Goal: Task Accomplishment & Management: Use online tool/utility

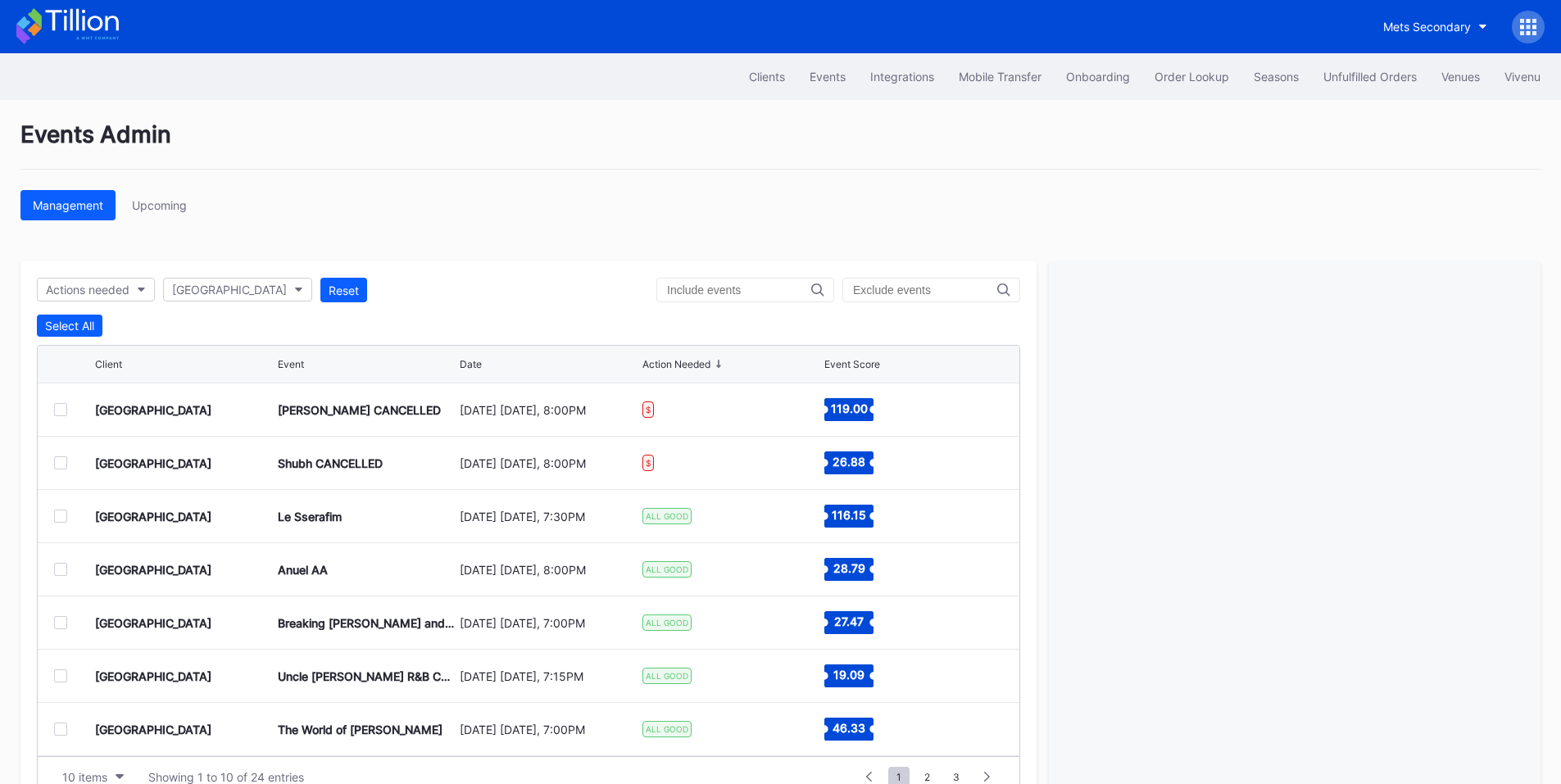
scroll to position [50, 0]
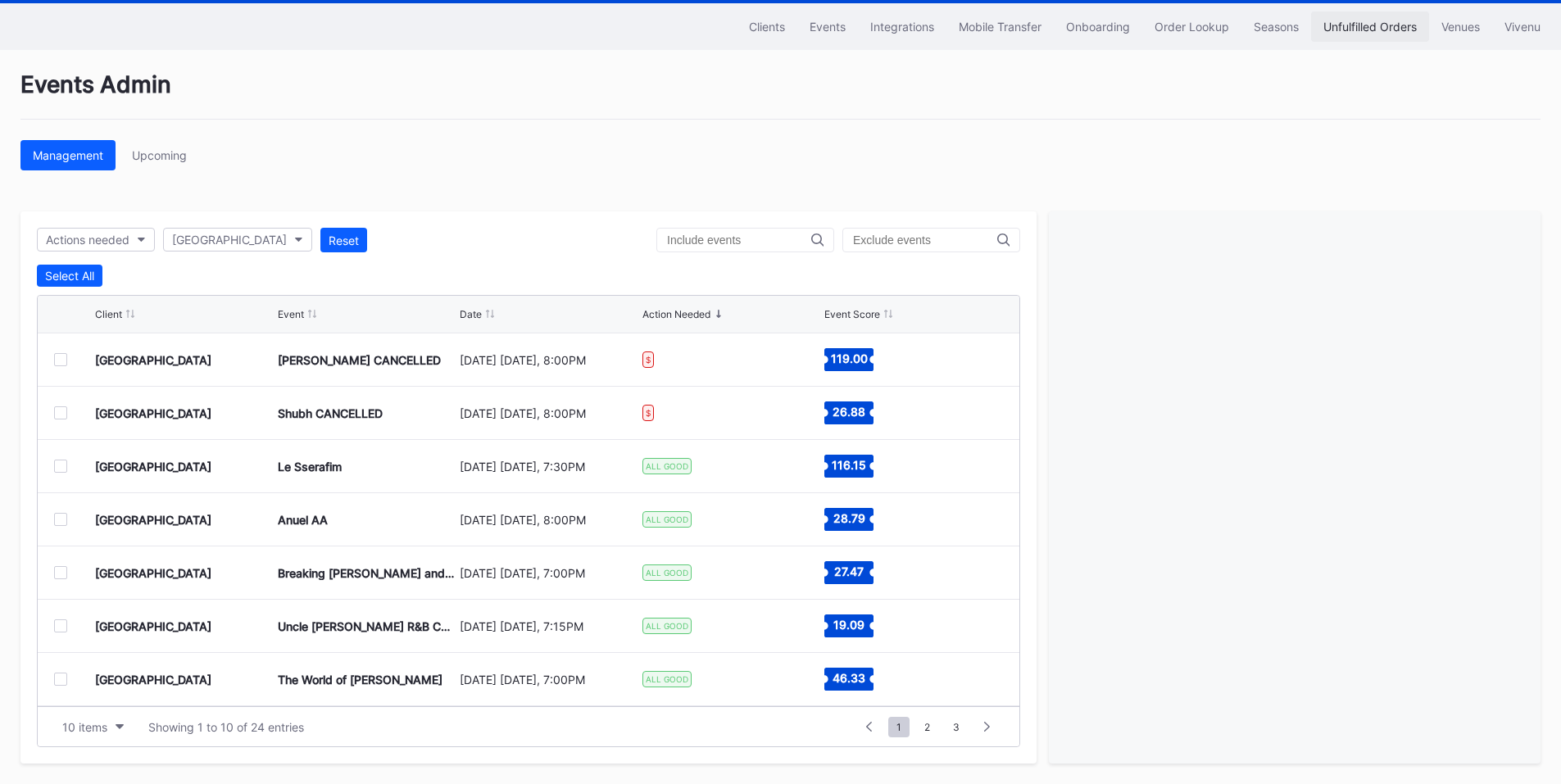
click at [1360, 25] on div "Unfulfilled Orders" at bounding box center [1370, 26] width 93 height 14
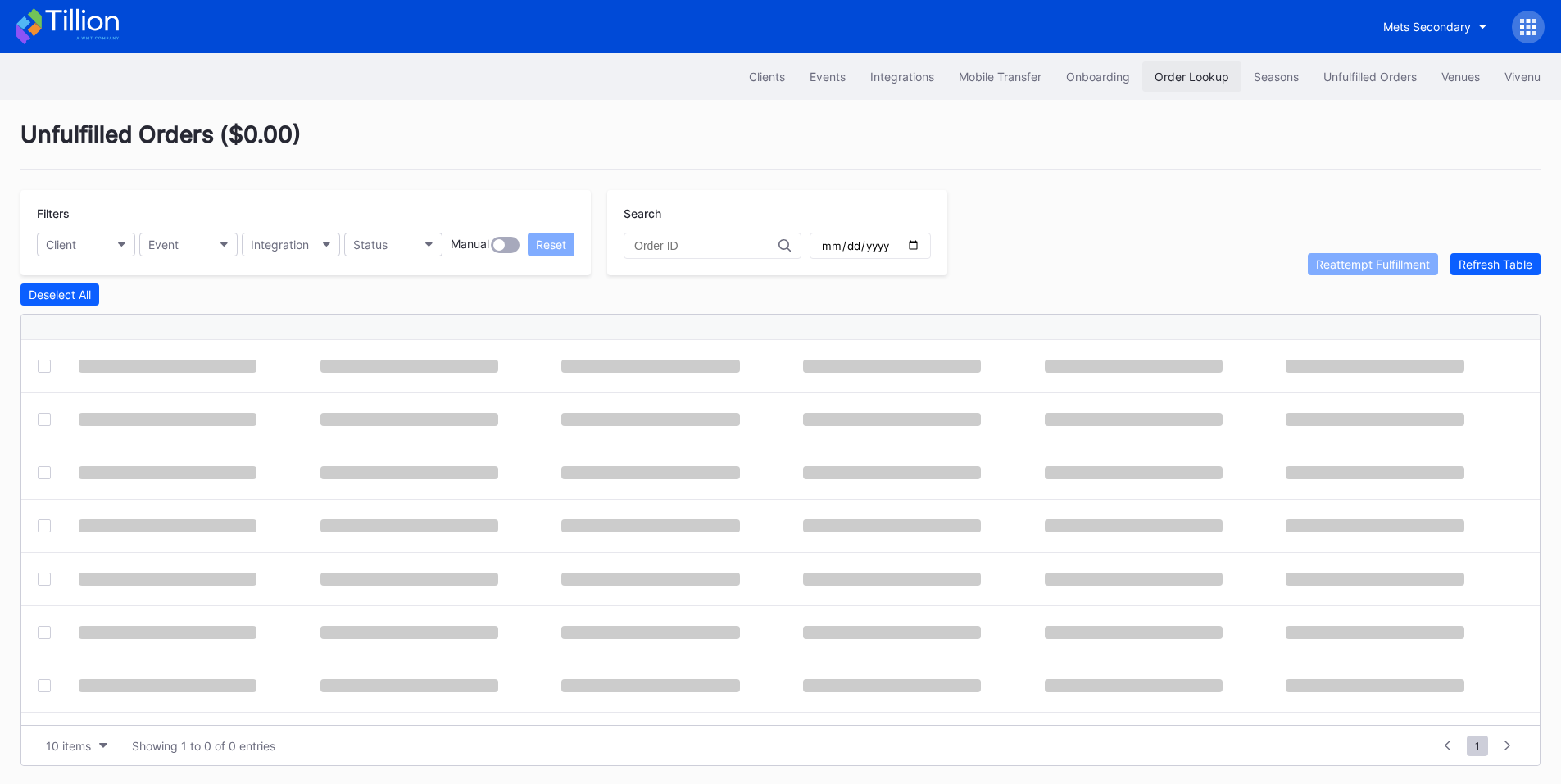
click at [1198, 76] on div "Order Lookup" at bounding box center [1191, 76] width 75 height 14
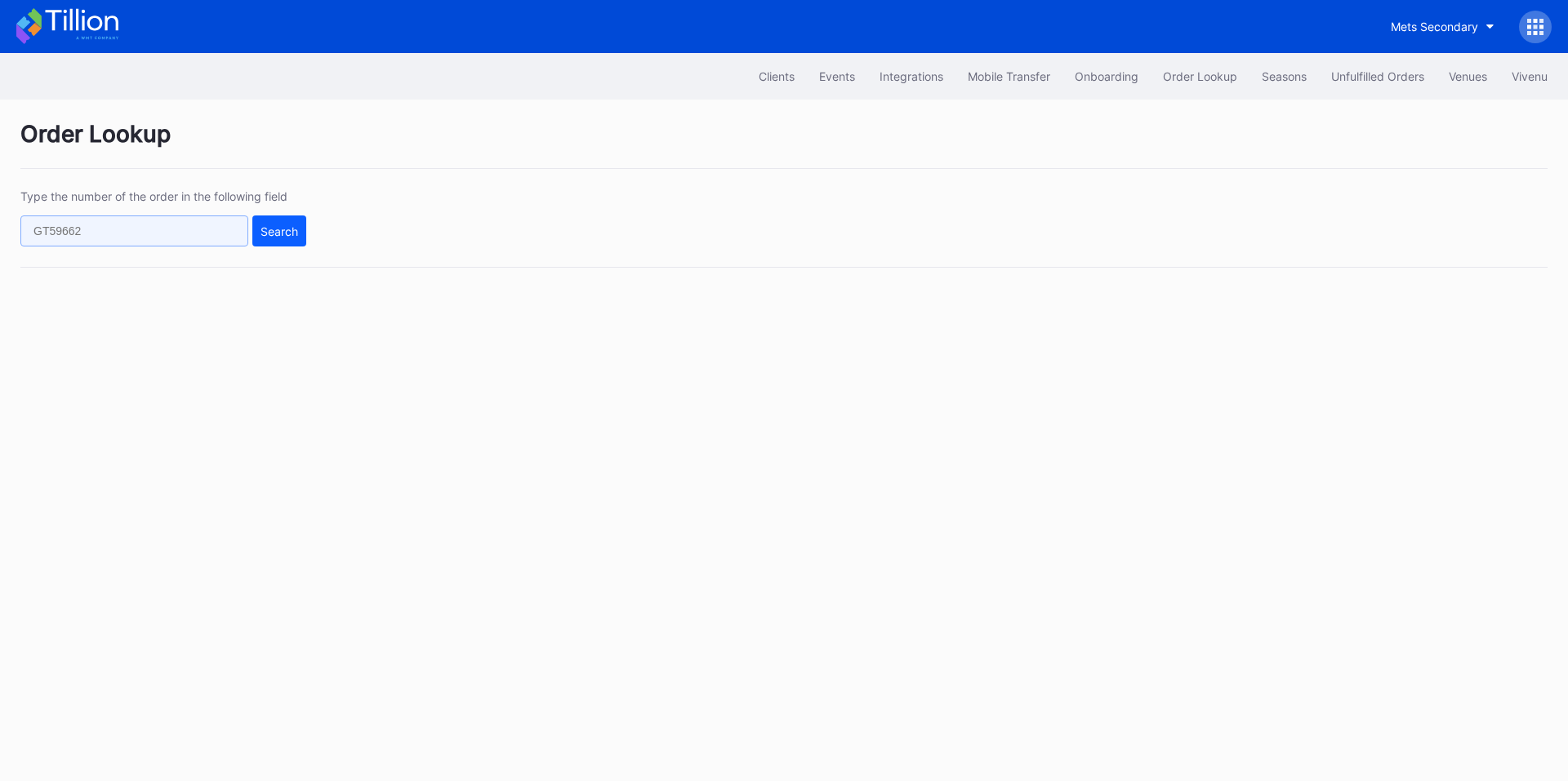
click at [178, 222] on input "text" at bounding box center [134, 230] width 228 height 31
paste input "50676990"
type input "50676990"
click at [274, 225] on div "Search" at bounding box center [279, 232] width 38 height 14
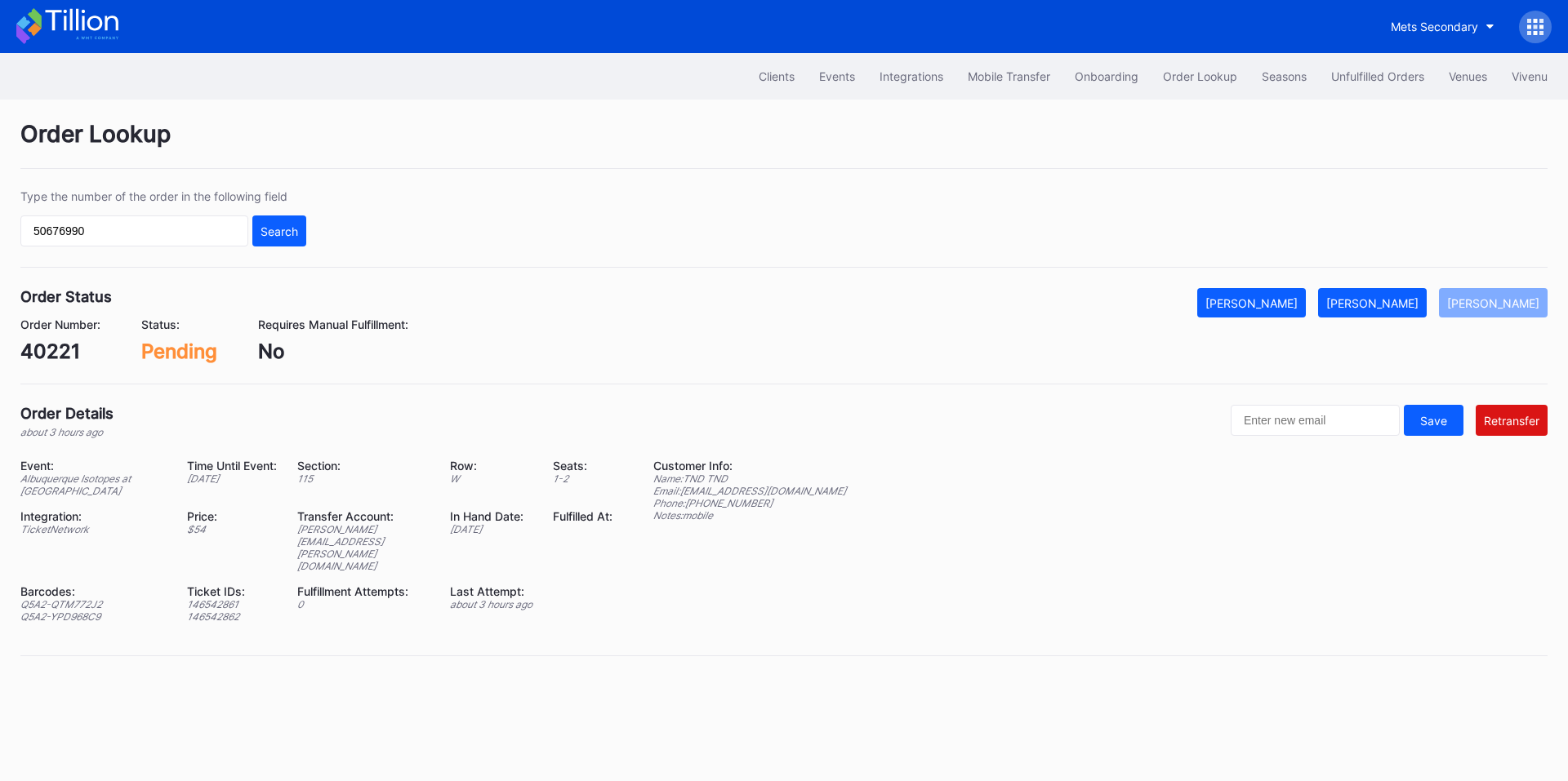
click at [58, 348] on div "40221" at bounding box center [60, 351] width 80 height 24
copy div "40221"
click at [1389, 67] on button "Unfulfilled Orders" at bounding box center [1378, 76] width 117 height 31
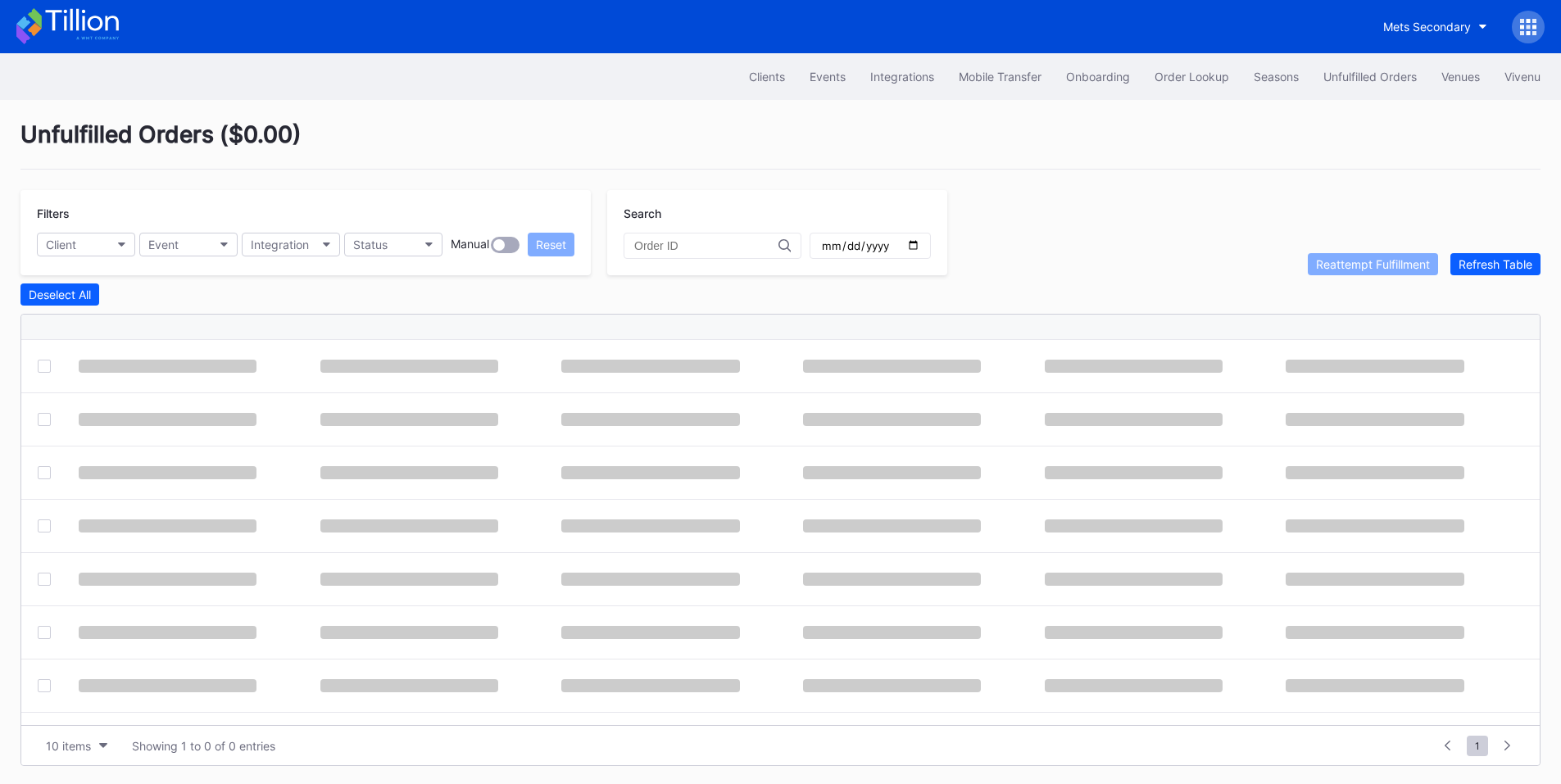
click at [682, 239] on div at bounding box center [712, 246] width 178 height 26
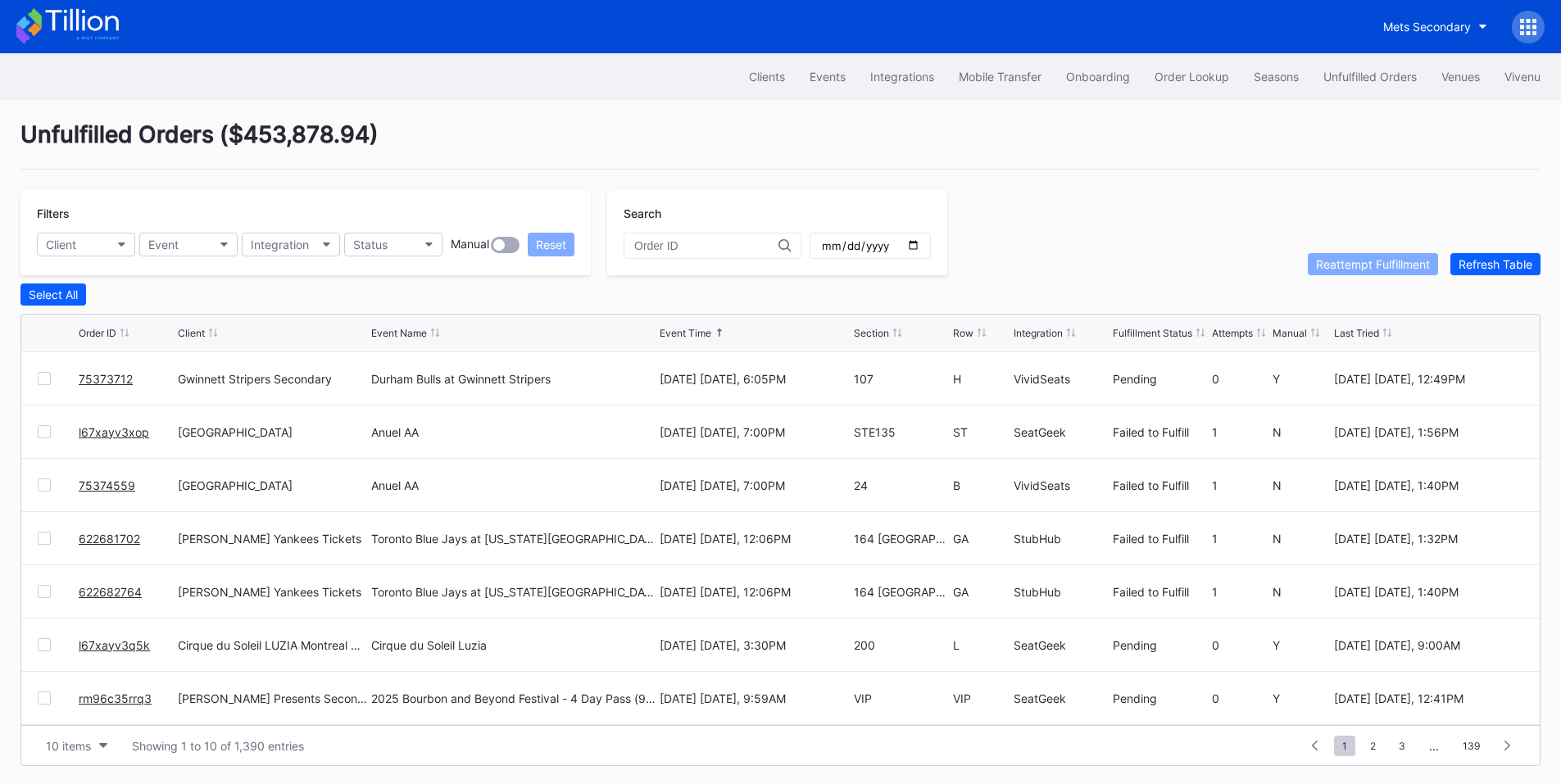
click at [682, 246] on input "text" at bounding box center [707, 246] width 144 height 13
paste input "40221"
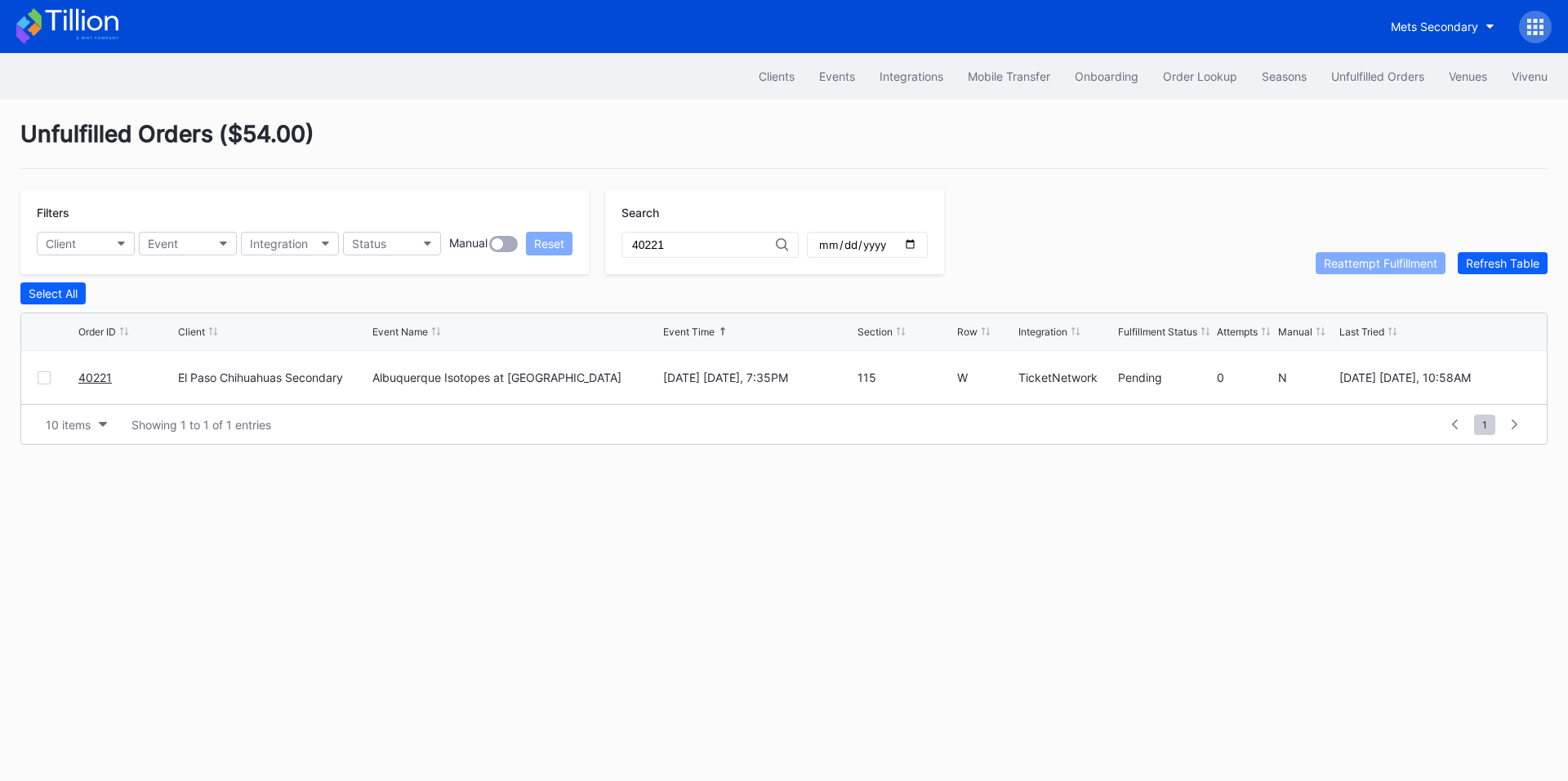
type input "40221"
click at [39, 382] on div at bounding box center [44, 378] width 13 height 13
click at [1364, 268] on div "Reattempt Fulfillment" at bounding box center [1381, 263] width 114 height 14
click at [830, 79] on div "Events" at bounding box center [836, 76] width 36 height 14
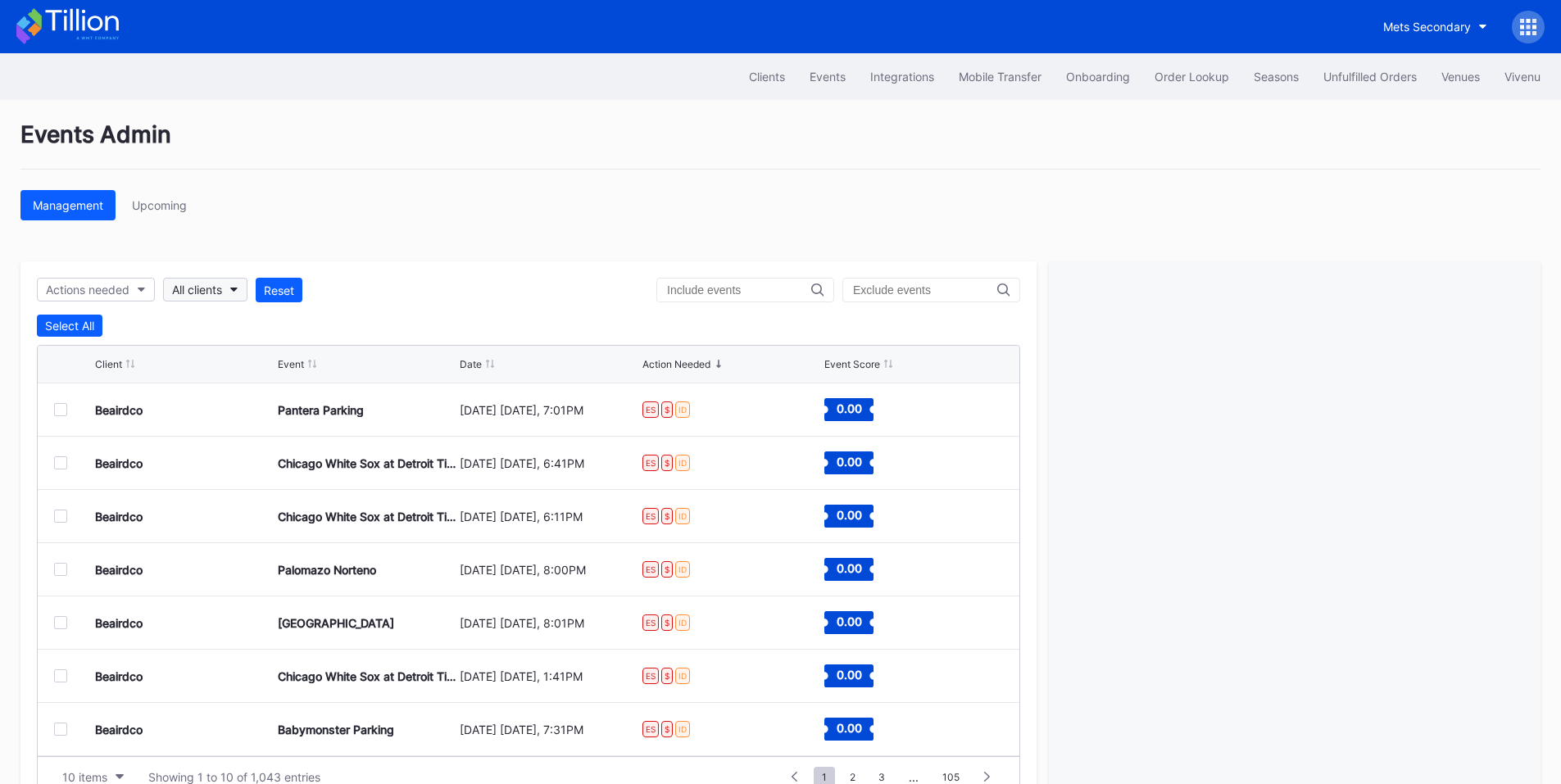
click at [212, 297] on button "All clients" at bounding box center [205, 289] width 84 height 24
type input "pru"
click at [218, 362] on div "[GEOGRAPHIC_DATA]" at bounding box center [234, 363] width 115 height 14
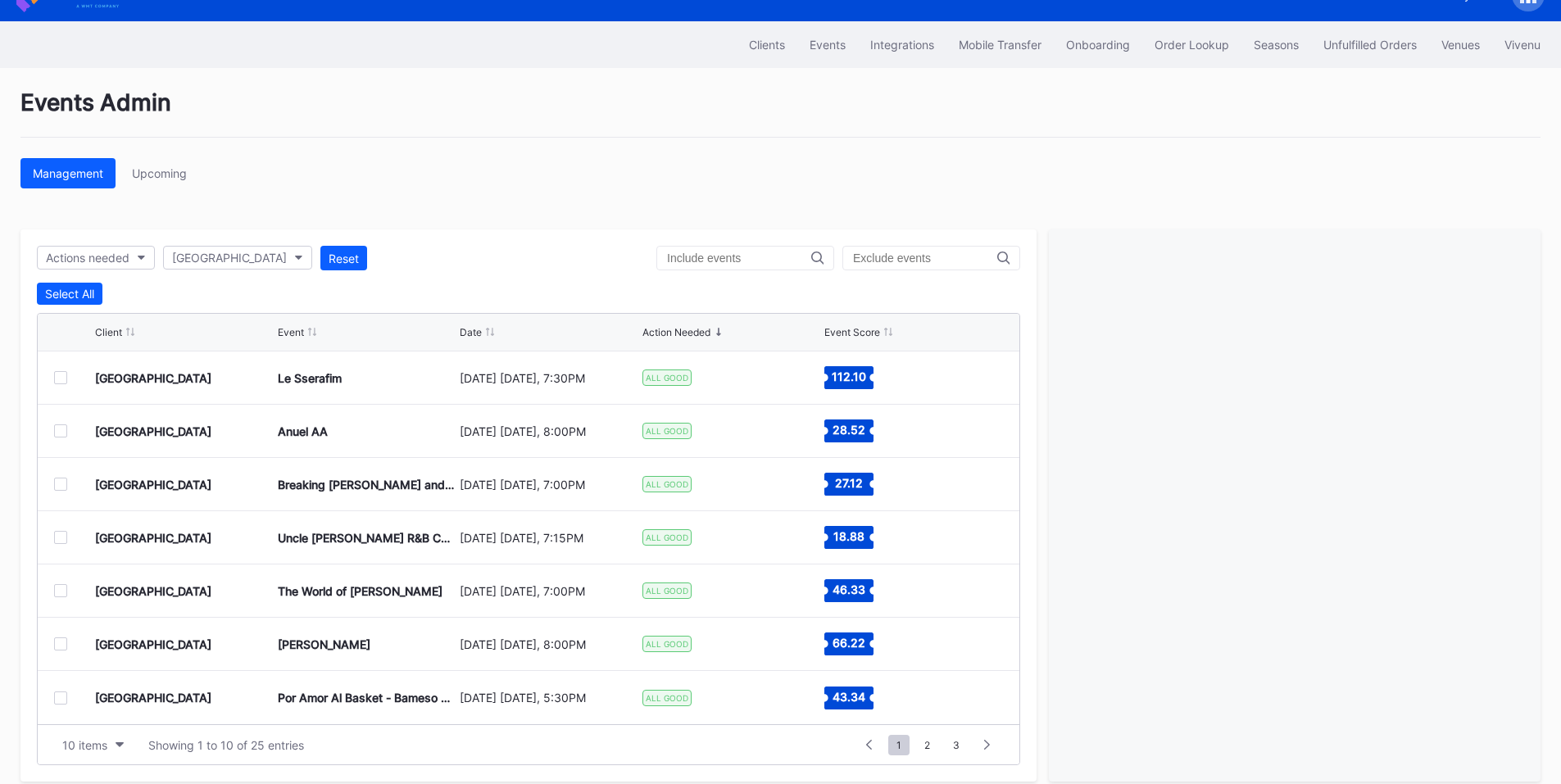
scroll to position [50, 0]
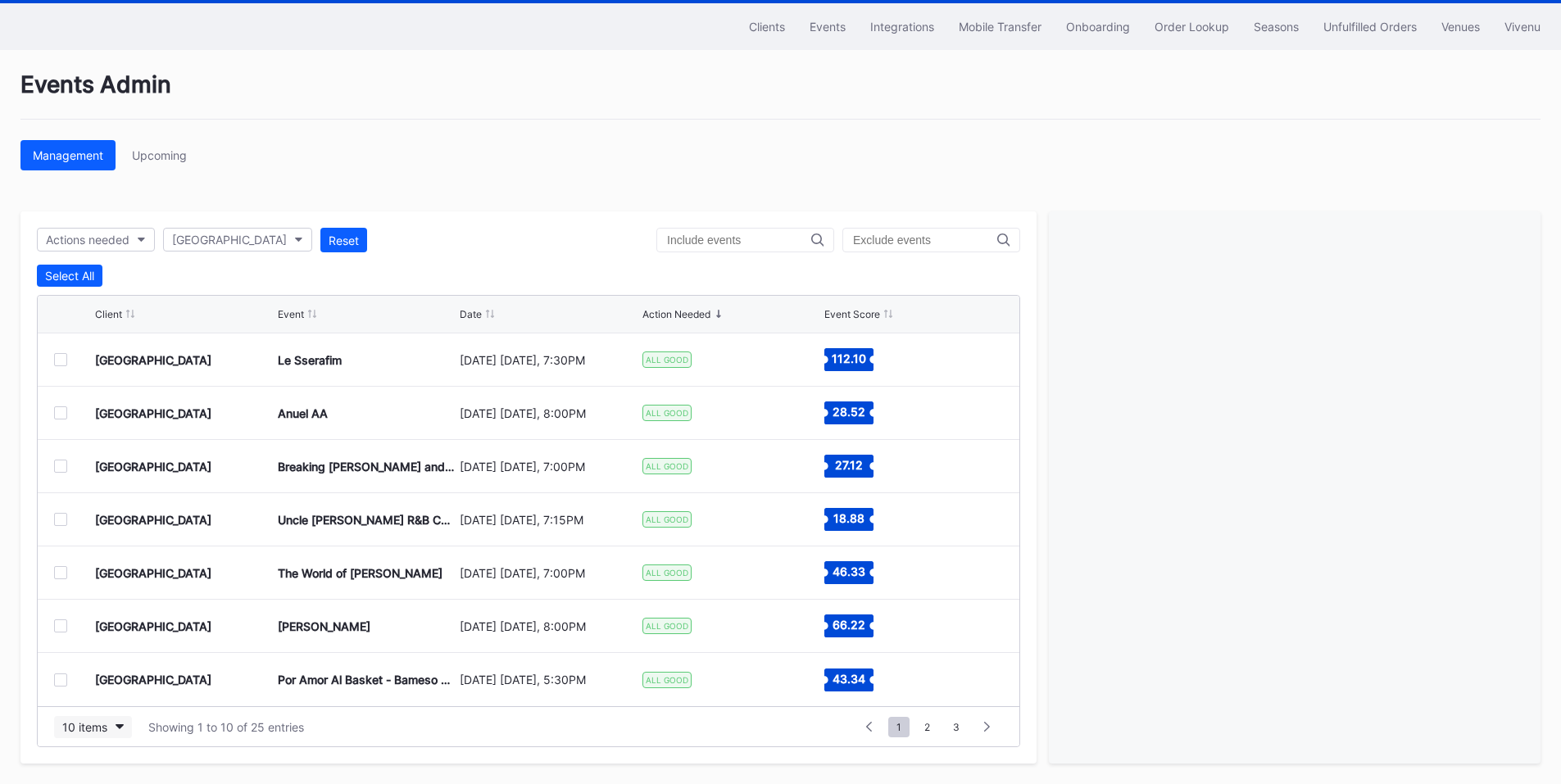
click at [102, 727] on div "10 items" at bounding box center [84, 728] width 45 height 14
click at [94, 705] on div "10 items 50 items 100 items 200 items" at bounding box center [93, 641] width 78 height 134
click at [114, 687] on div "200 items" at bounding box center [93, 687] width 54 height 14
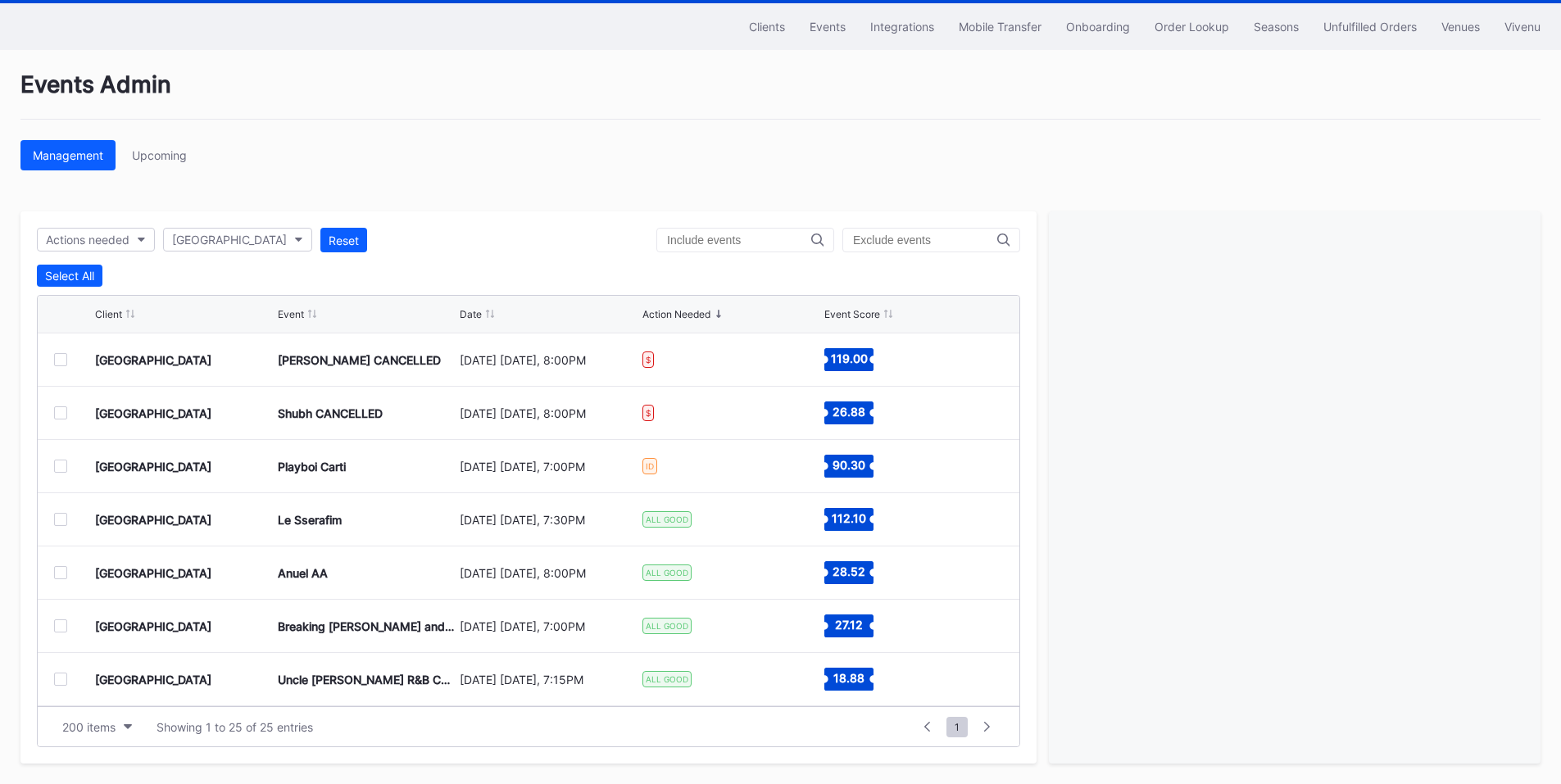
click at [45, 469] on div "Prudential Center Secondary Playboi Carti [DATE] [DATE], 7:00PM ID 90.30" at bounding box center [529, 466] width 982 height 54
click at [64, 471] on div at bounding box center [61, 466] width 13 height 13
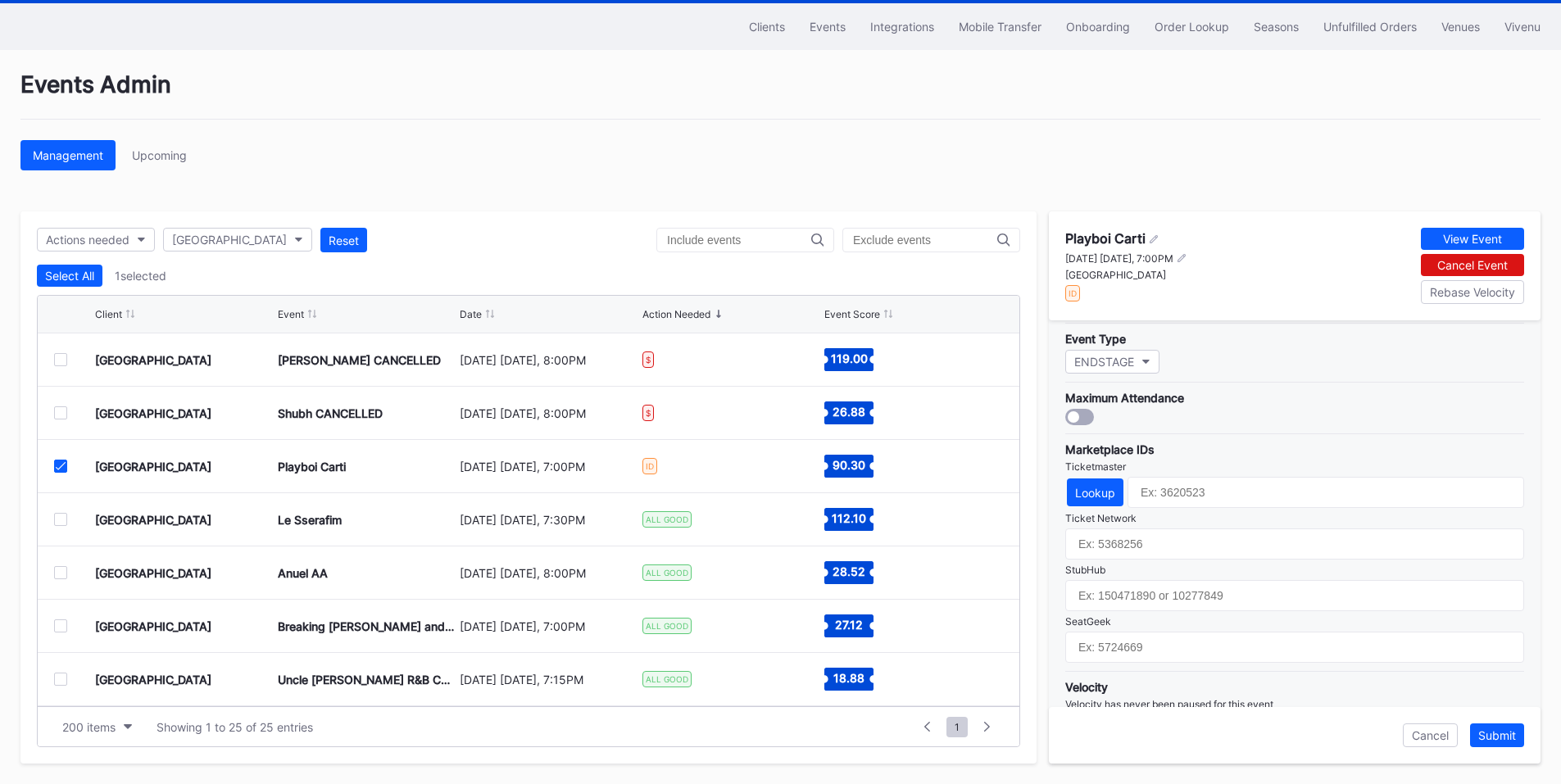
scroll to position [480, 0]
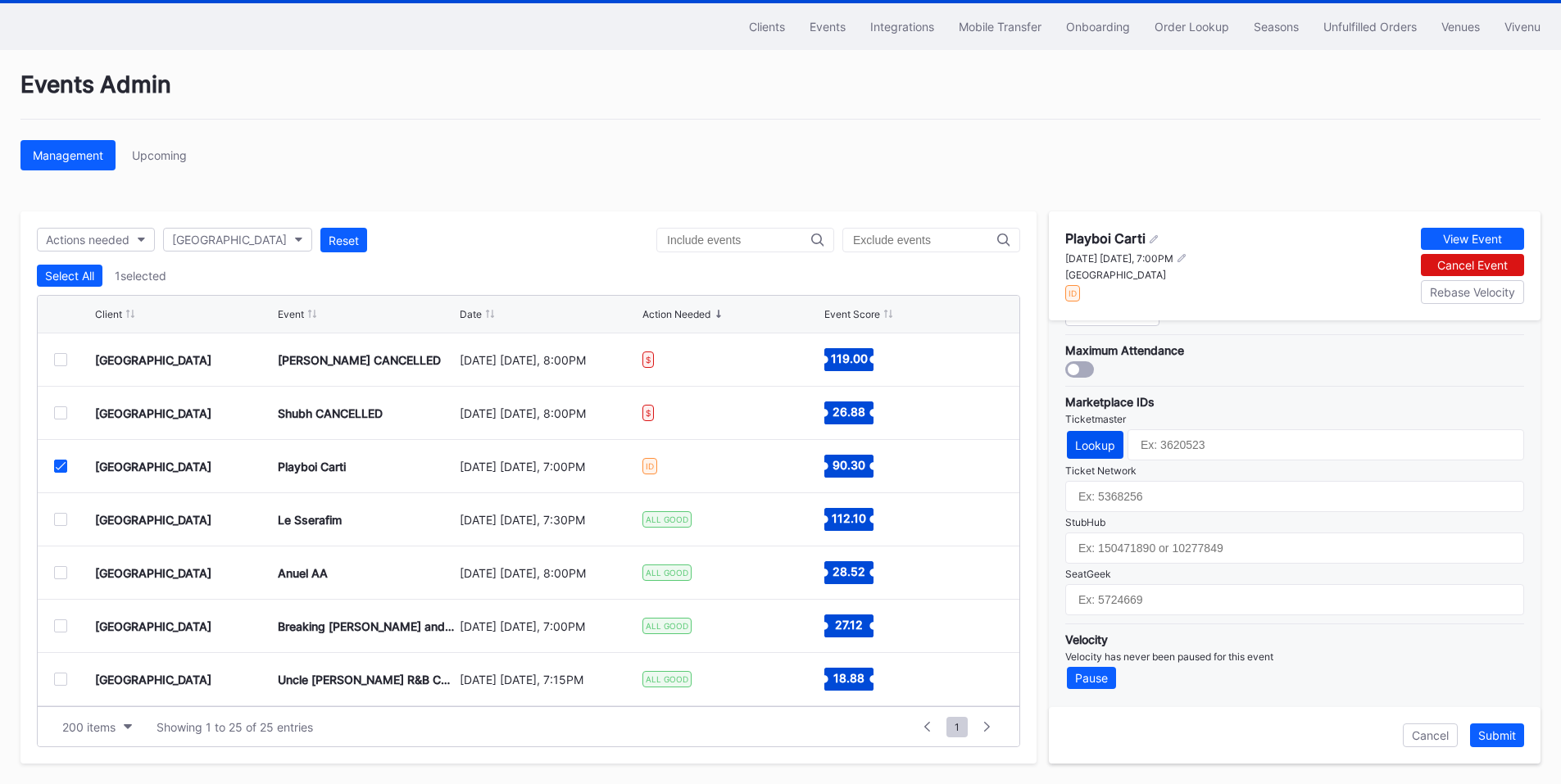
click at [1095, 450] on div "Lookup" at bounding box center [1096, 445] width 40 height 14
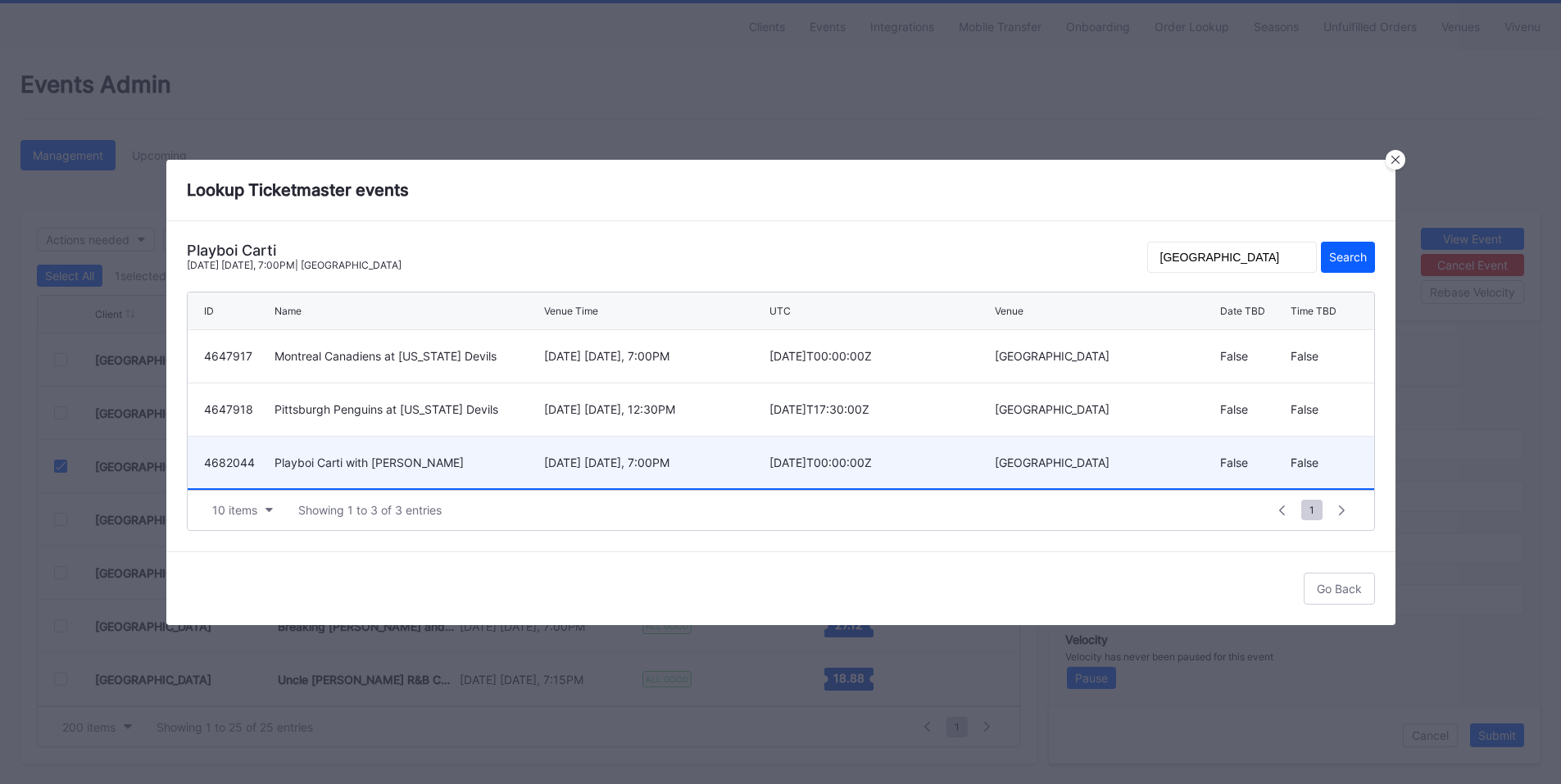
click at [684, 468] on div "[DATE] [DATE], 7:00PM" at bounding box center [655, 463] width 221 height 14
type input "4682044"
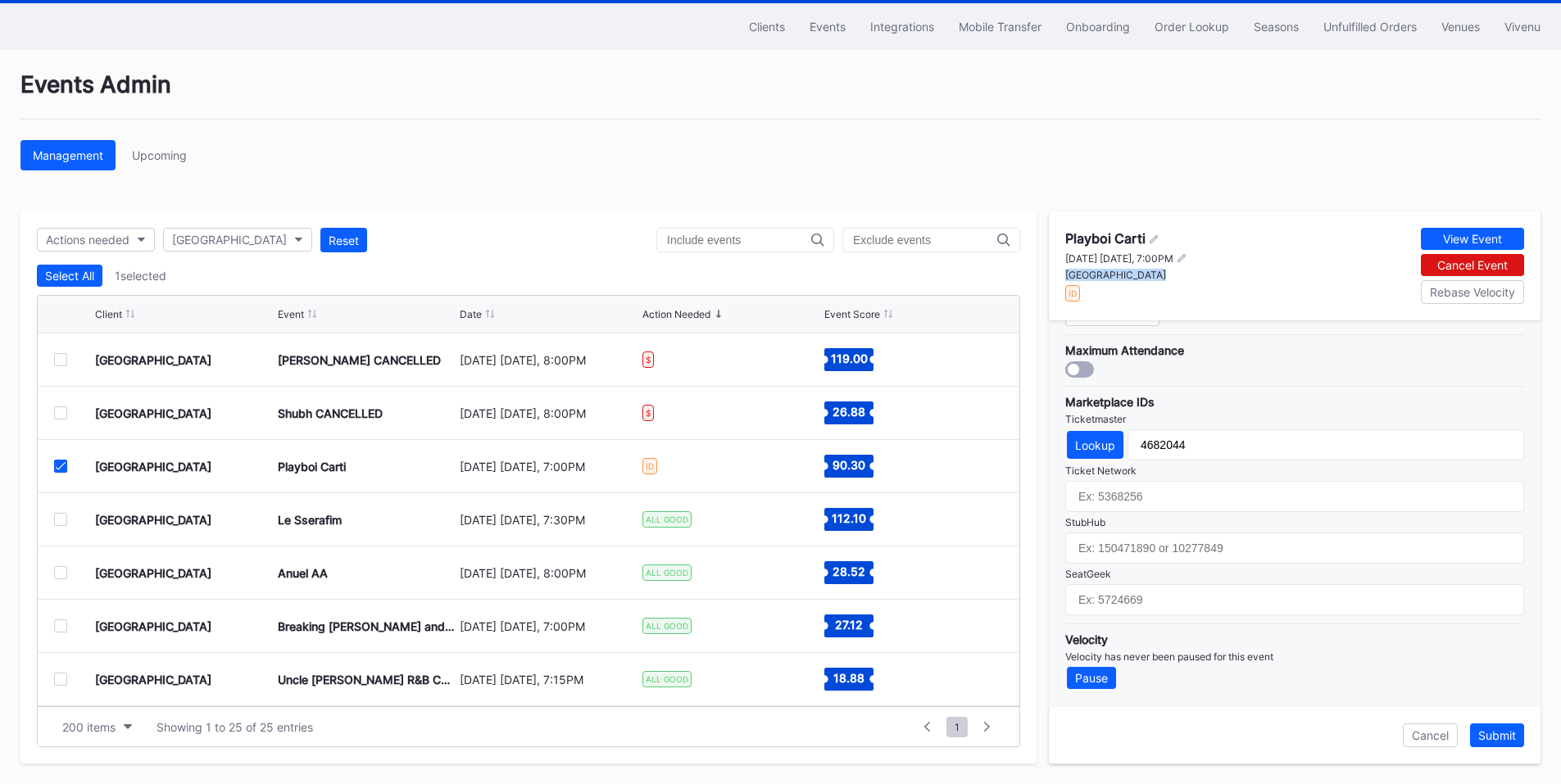
drag, startPoint x: 1149, startPoint y: 276, endPoint x: 1057, endPoint y: 276, distance: 92.0
click at [1057, 276] on div "Playboi Carti [DATE] [DATE], 7:00PM [GEOGRAPHIC_DATA] ID View Event Cancel Even…" at bounding box center [1295, 266] width 492 height 109
click at [1106, 277] on div "[GEOGRAPHIC_DATA]" at bounding box center [1126, 275] width 122 height 12
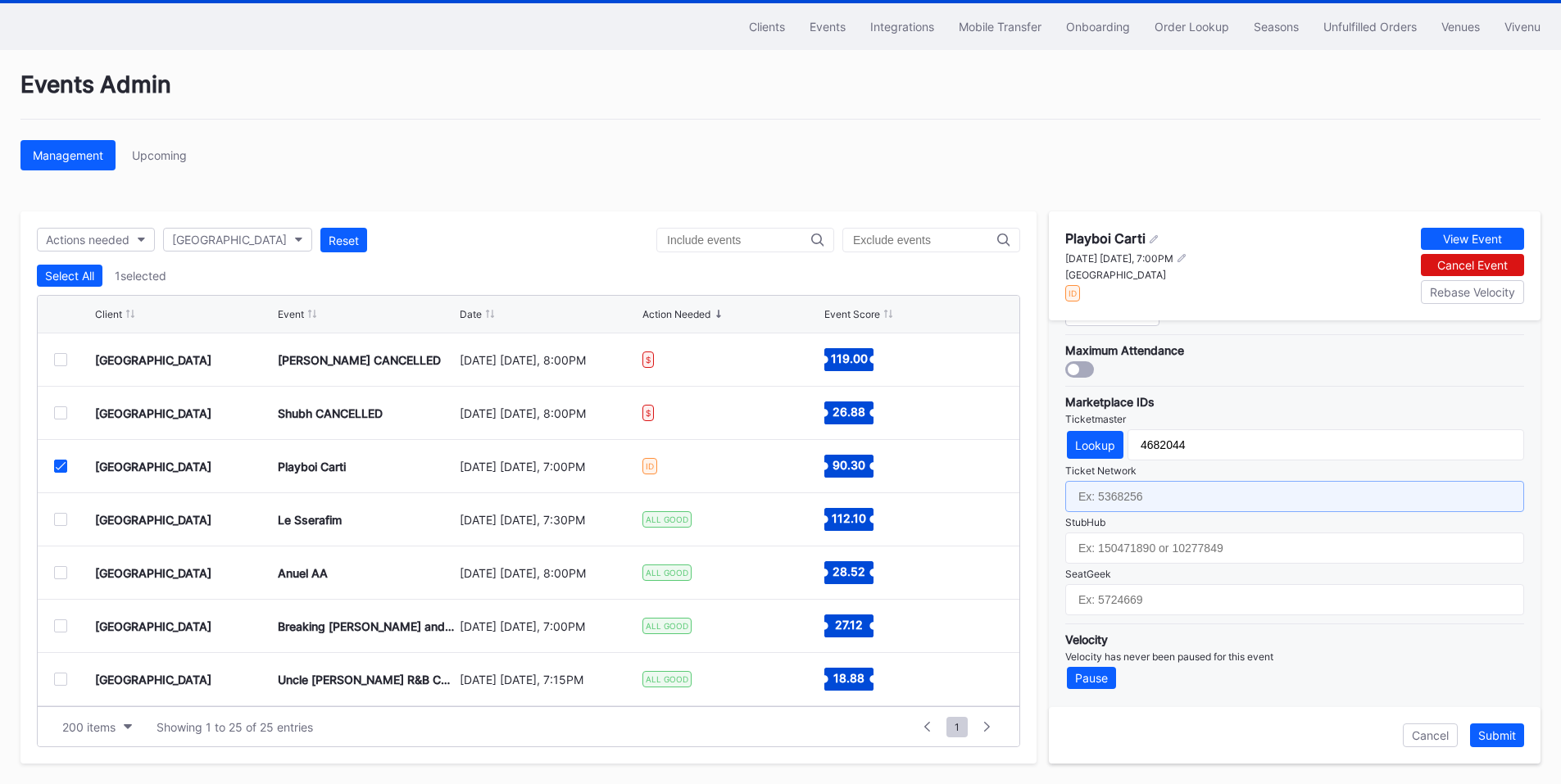
click at [1138, 481] on input "text" at bounding box center [1295, 496] width 459 height 31
paste input "7364676"
type input "7364676"
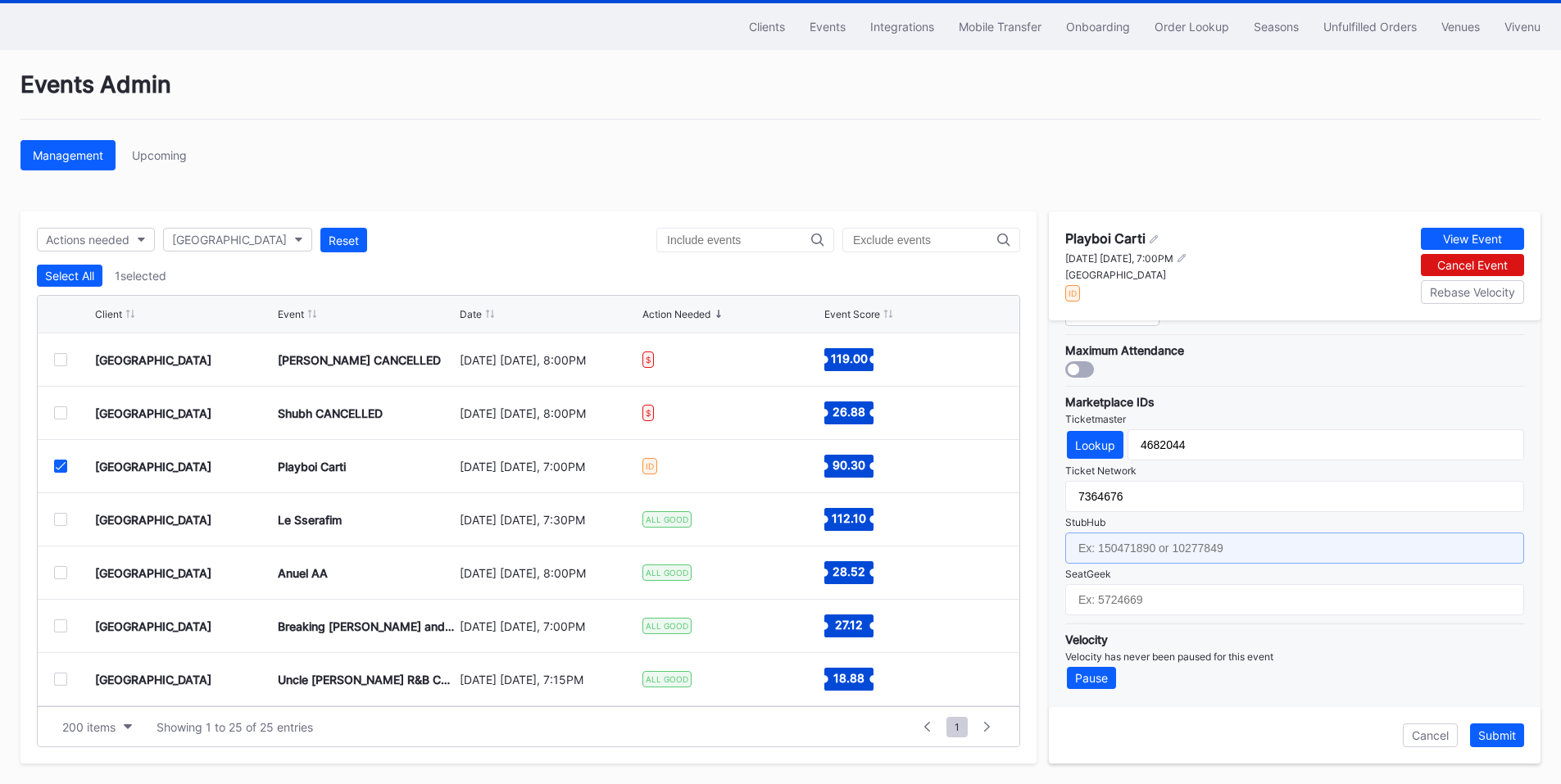
drag, startPoint x: 1122, startPoint y: 536, endPoint x: 1161, endPoint y: 520, distance: 42.2
click at [1122, 536] on input "text" at bounding box center [1295, 548] width 459 height 31
paste input "159242194"
type input "159242194"
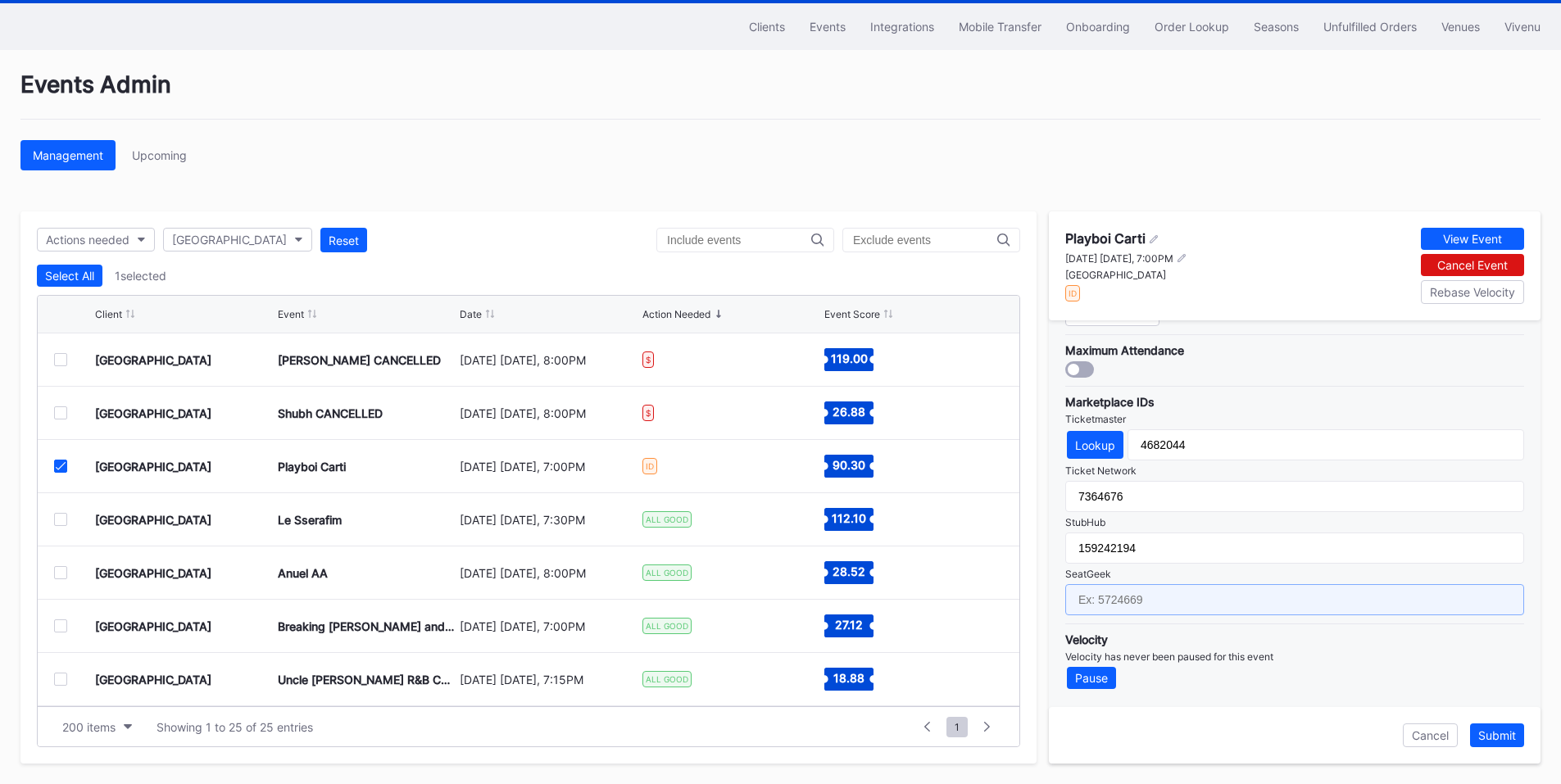
drag, startPoint x: 1137, startPoint y: 601, endPoint x: 1193, endPoint y: 617, distance: 58.2
click at [1137, 601] on input "text" at bounding box center [1295, 600] width 459 height 31
paste input "17688572"
type input "17688572"
click at [1497, 739] on div "Submit" at bounding box center [1497, 736] width 38 height 14
